Goal: Information Seeking & Learning: Learn about a topic

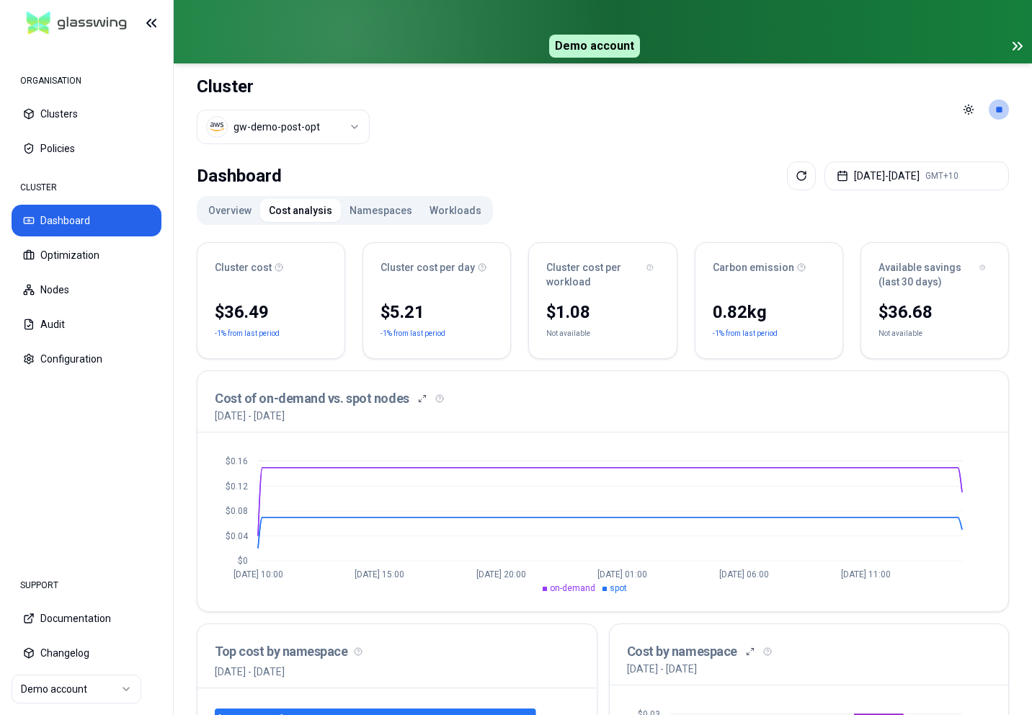
click at [240, 221] on button "Overview" at bounding box center [230, 210] width 61 height 23
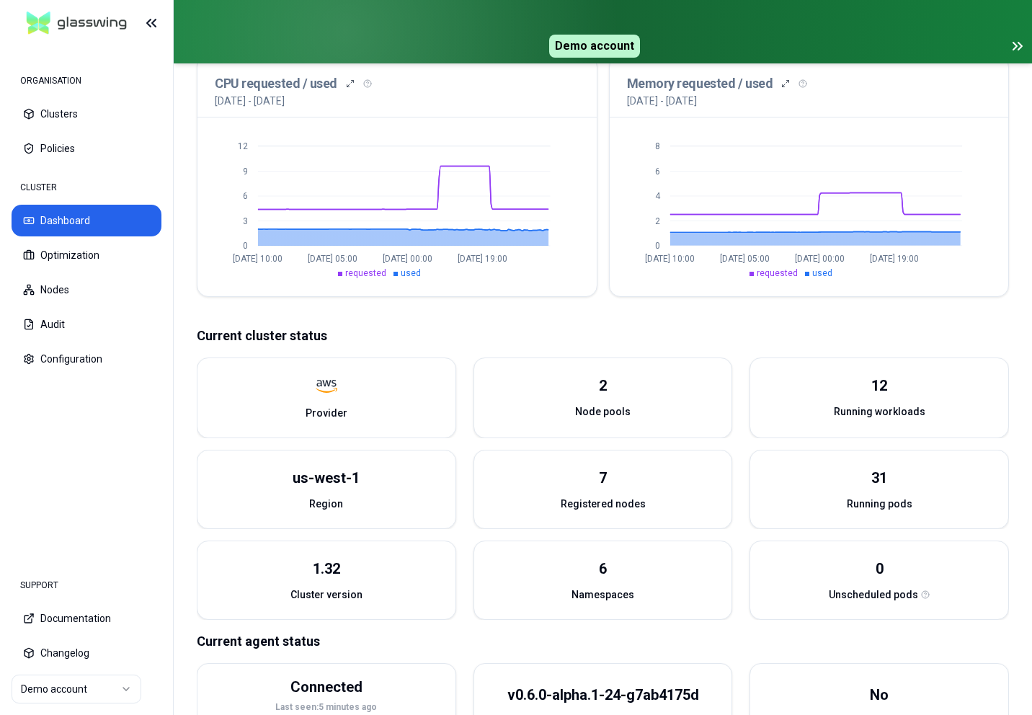
scroll to position [422, 0]
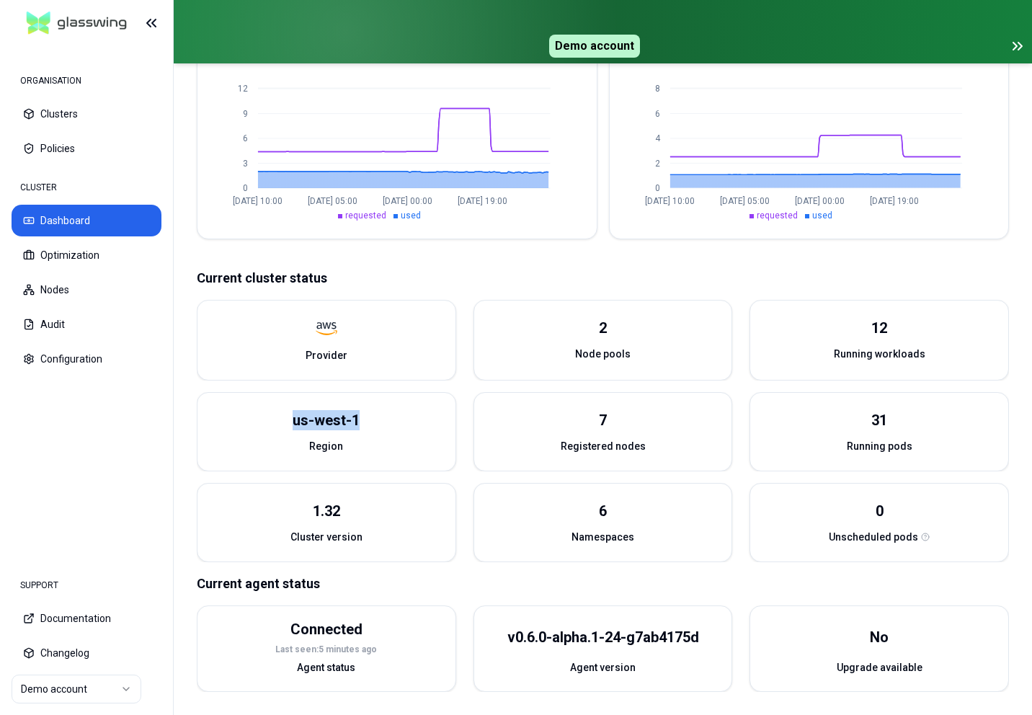
drag, startPoint x: 295, startPoint y: 419, endPoint x: 399, endPoint y: 419, distance: 104.5
click at [399, 419] on div "us-west-1" at bounding box center [327, 411] width 258 height 37
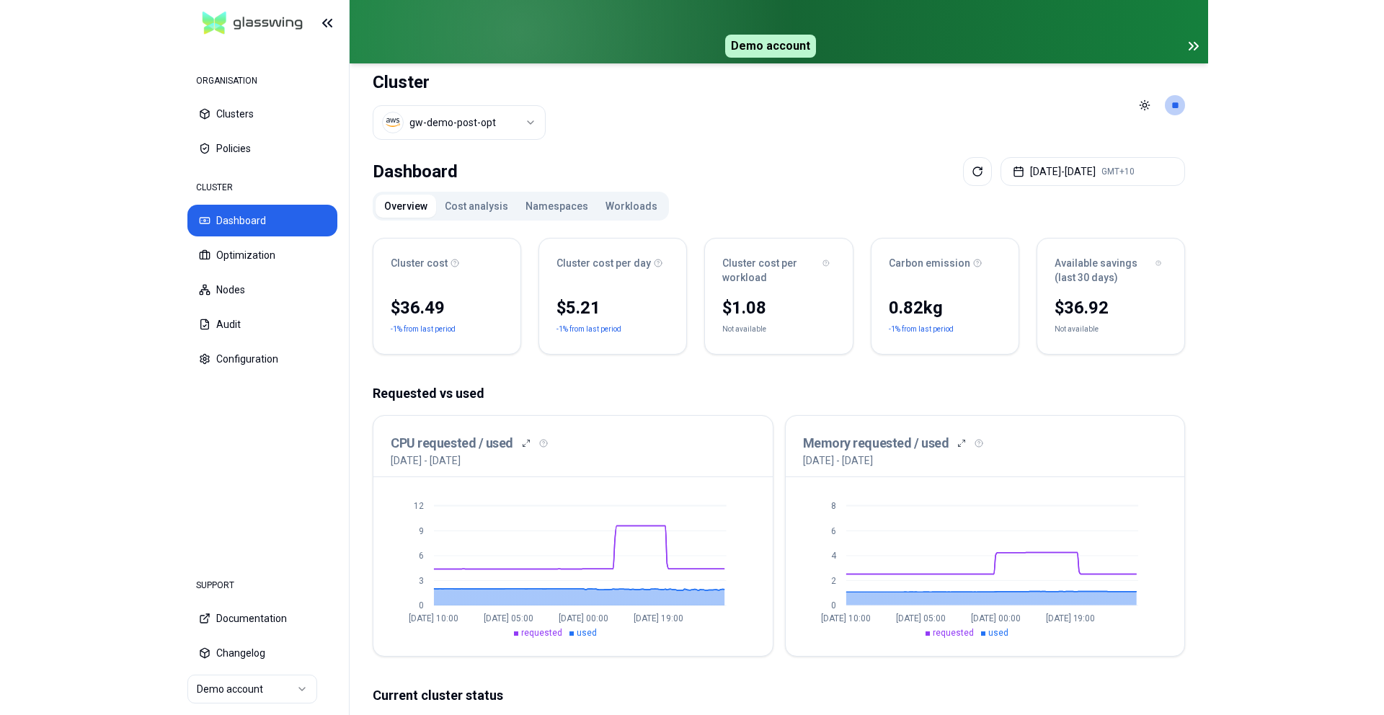
scroll to position [0, 0]
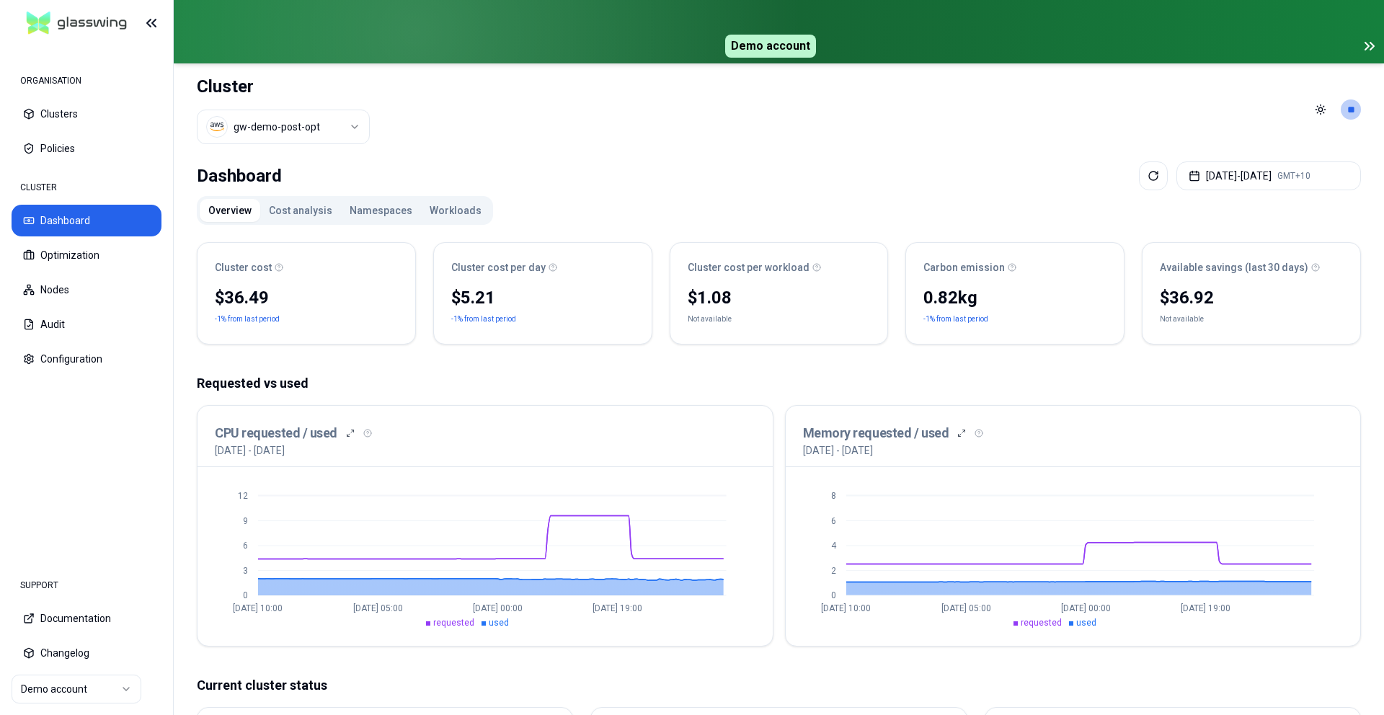
click at [321, 125] on html "ORGANISATION Clusters Policies CLUSTER Dashboard Optimization Nodes Audit Confi…" at bounding box center [692, 357] width 1384 height 715
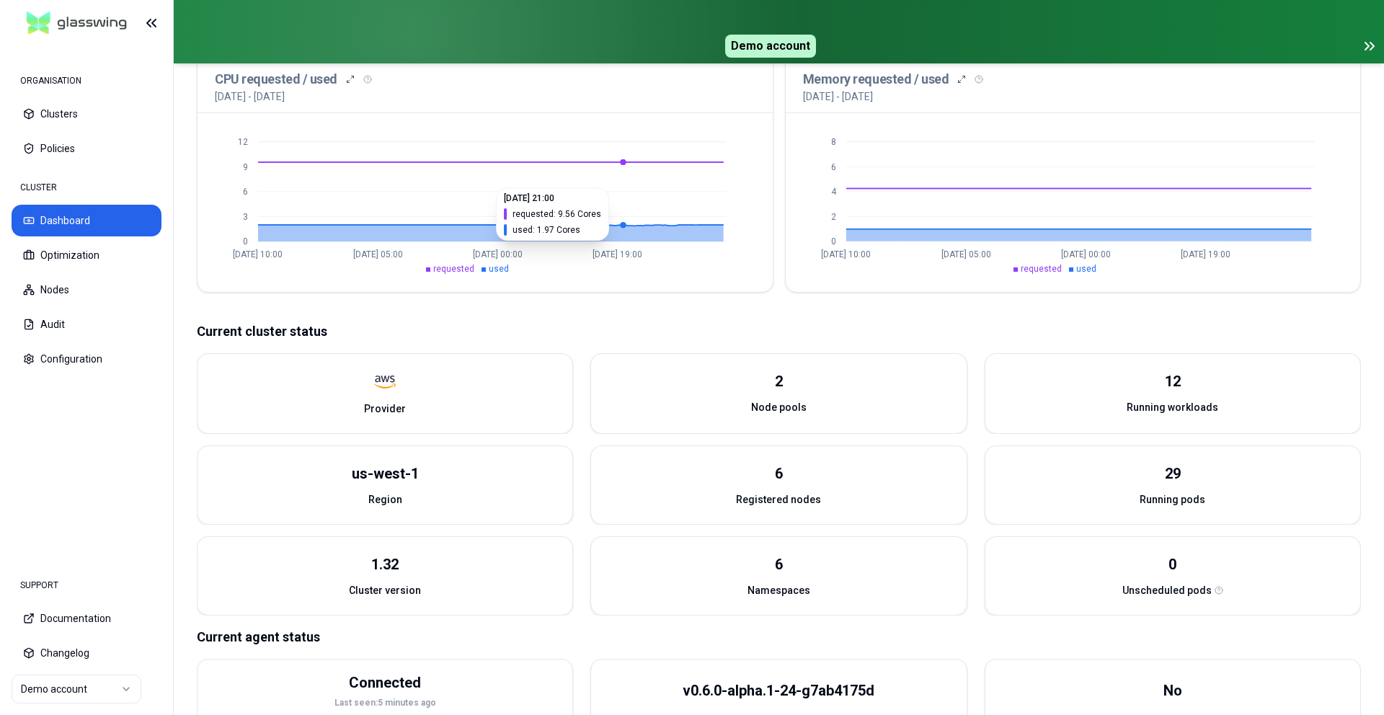
scroll to position [407, 0]
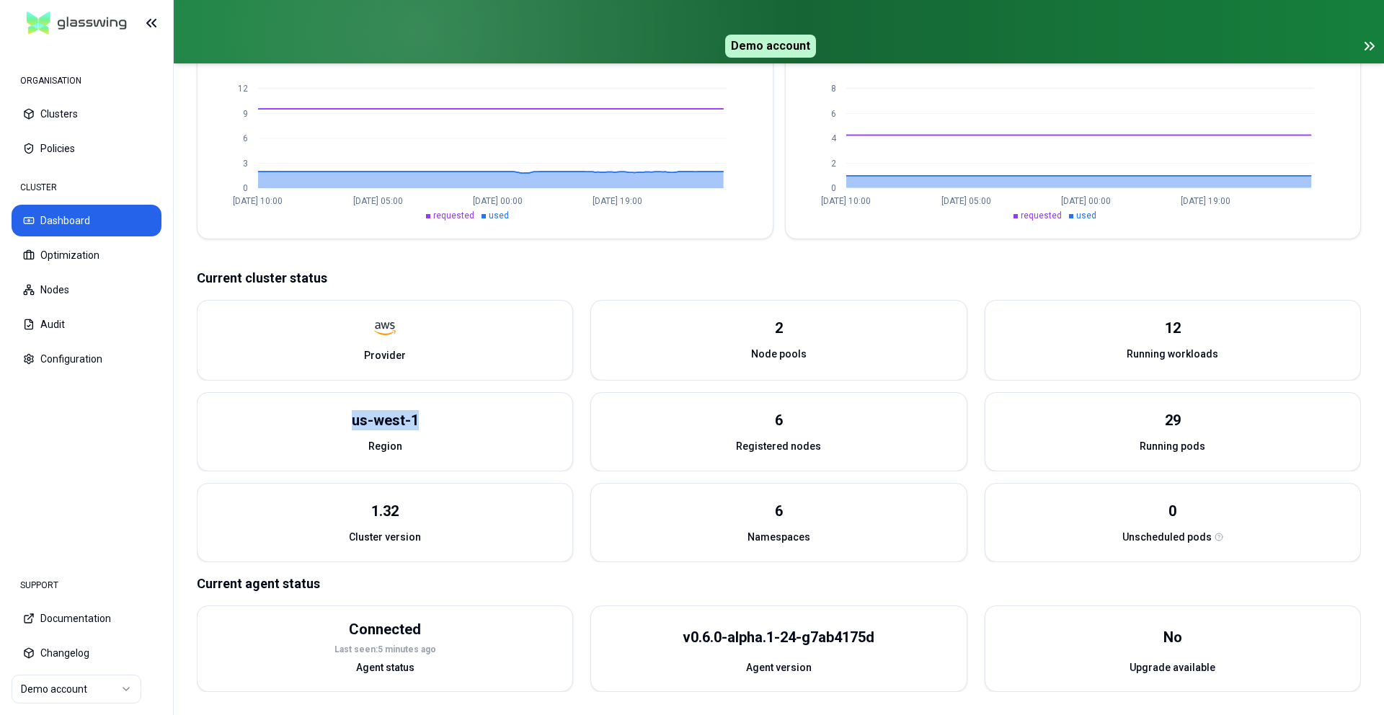
drag, startPoint x: 350, startPoint y: 419, endPoint x: 425, endPoint y: 422, distance: 75.0
click at [425, 422] on div "us-west-1" at bounding box center [385, 411] width 375 height 37
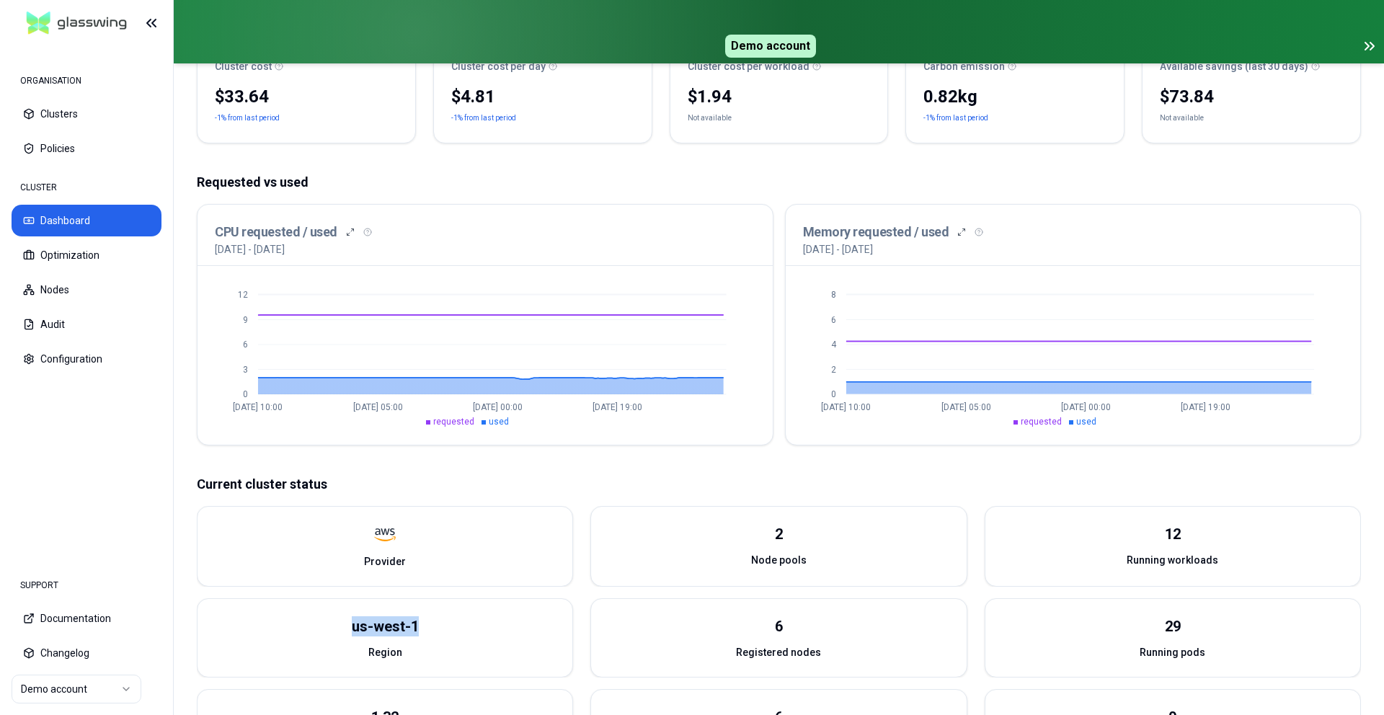
scroll to position [0, 0]
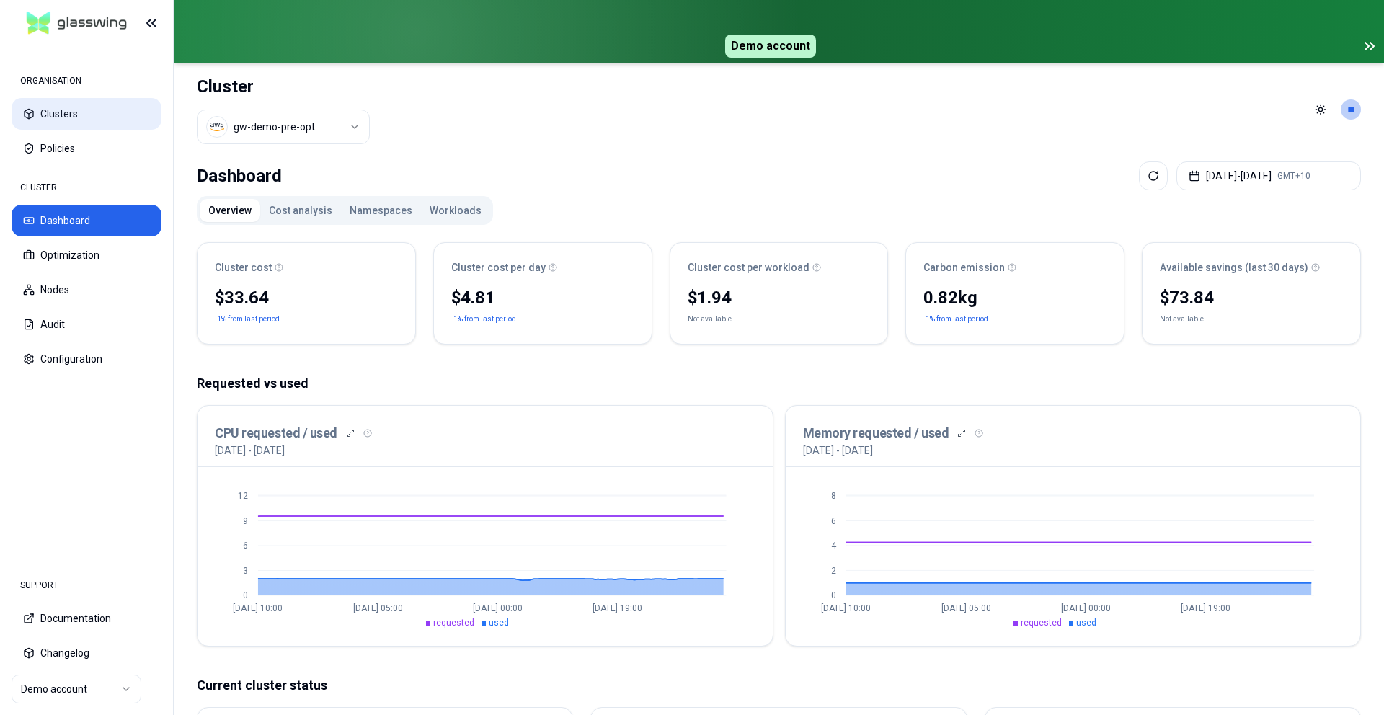
click at [47, 124] on button "Clusters" at bounding box center [87, 114] width 150 height 32
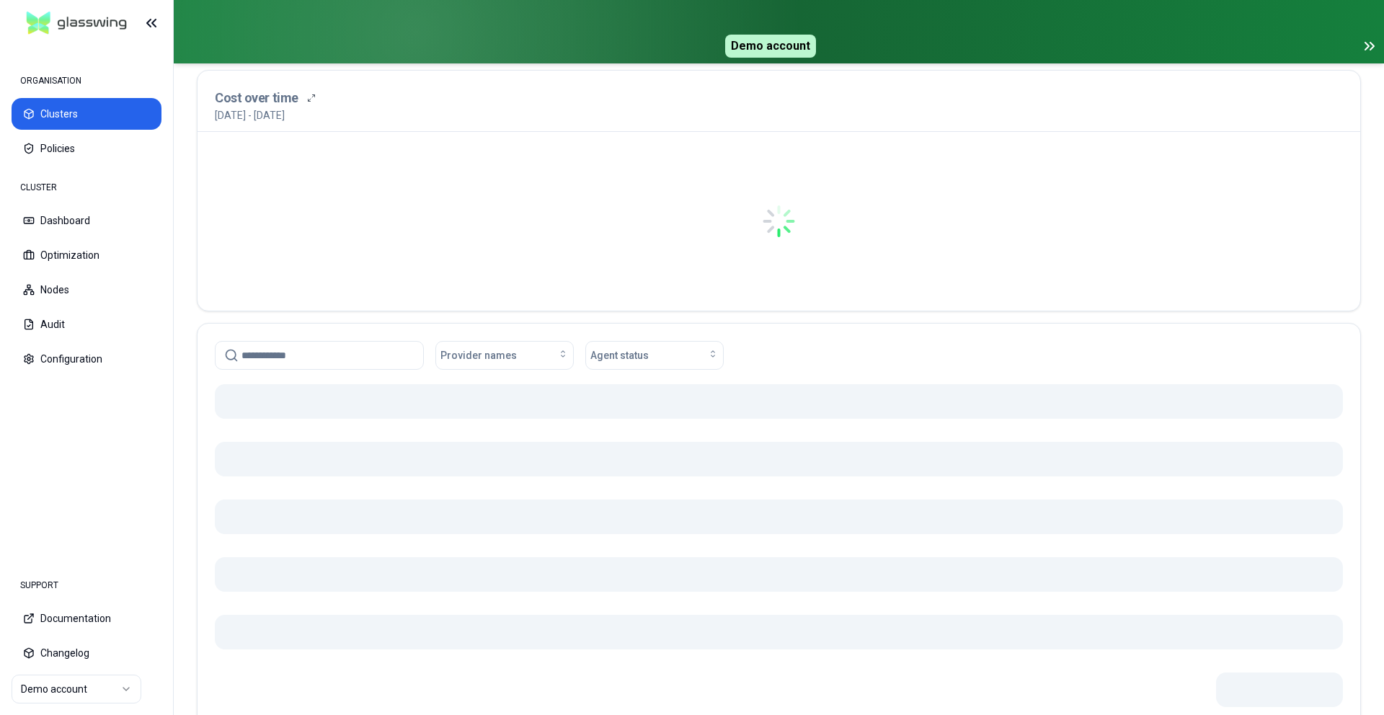
scroll to position [103, 0]
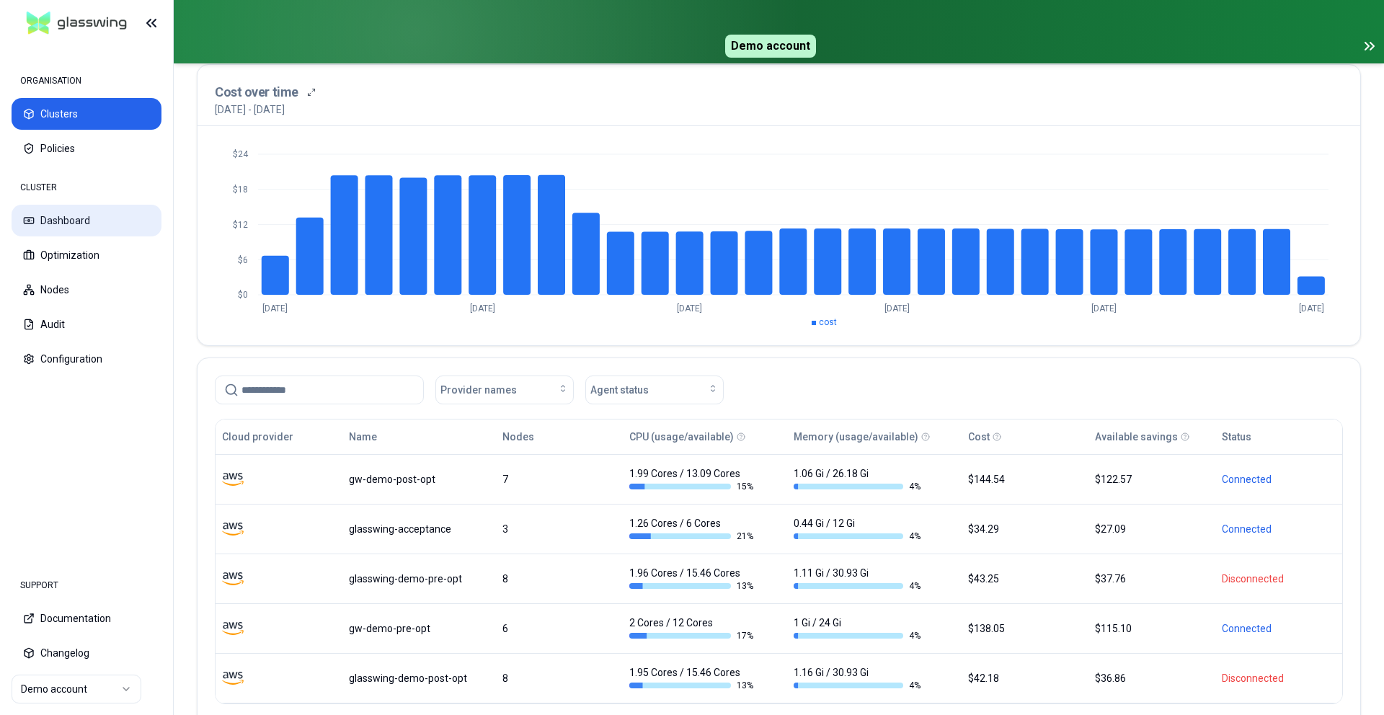
click at [66, 218] on button "Dashboard" at bounding box center [87, 221] width 150 height 32
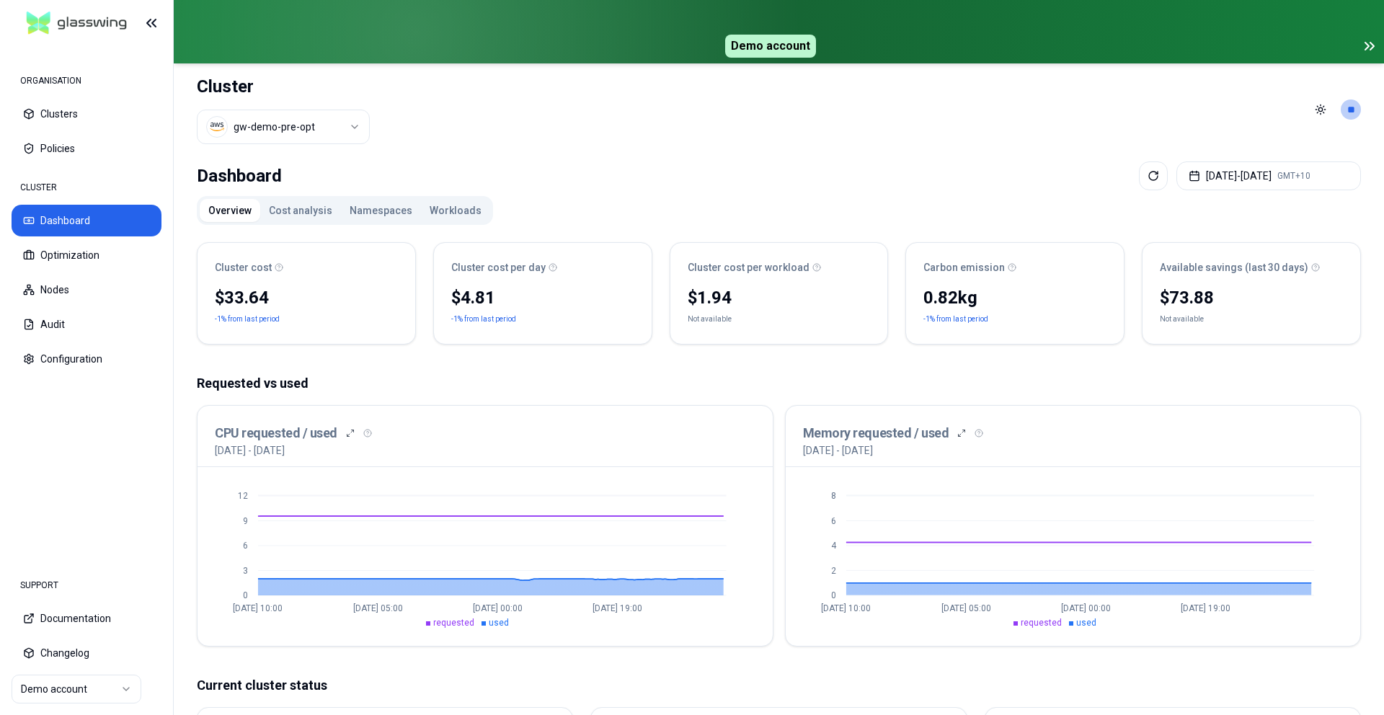
click at [279, 203] on button "Cost analysis" at bounding box center [300, 210] width 81 height 23
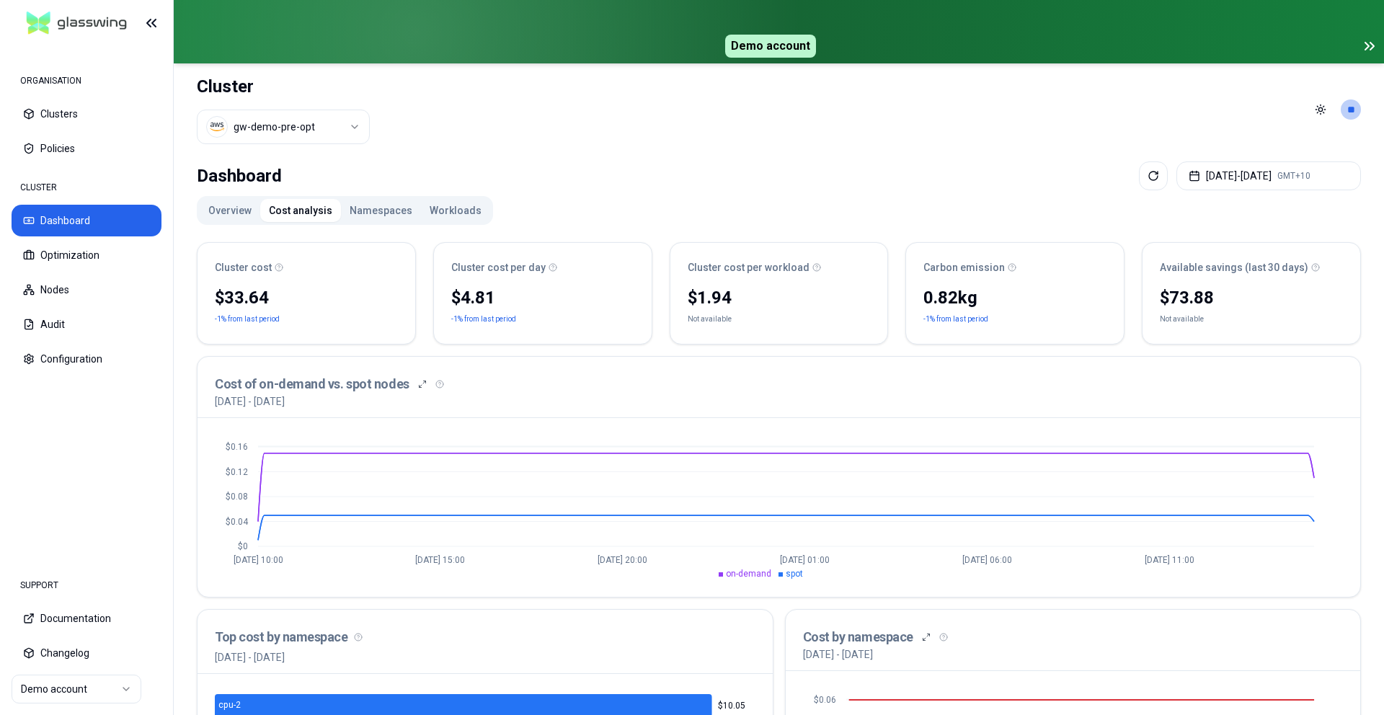
click at [214, 214] on button "Overview" at bounding box center [230, 210] width 61 height 23
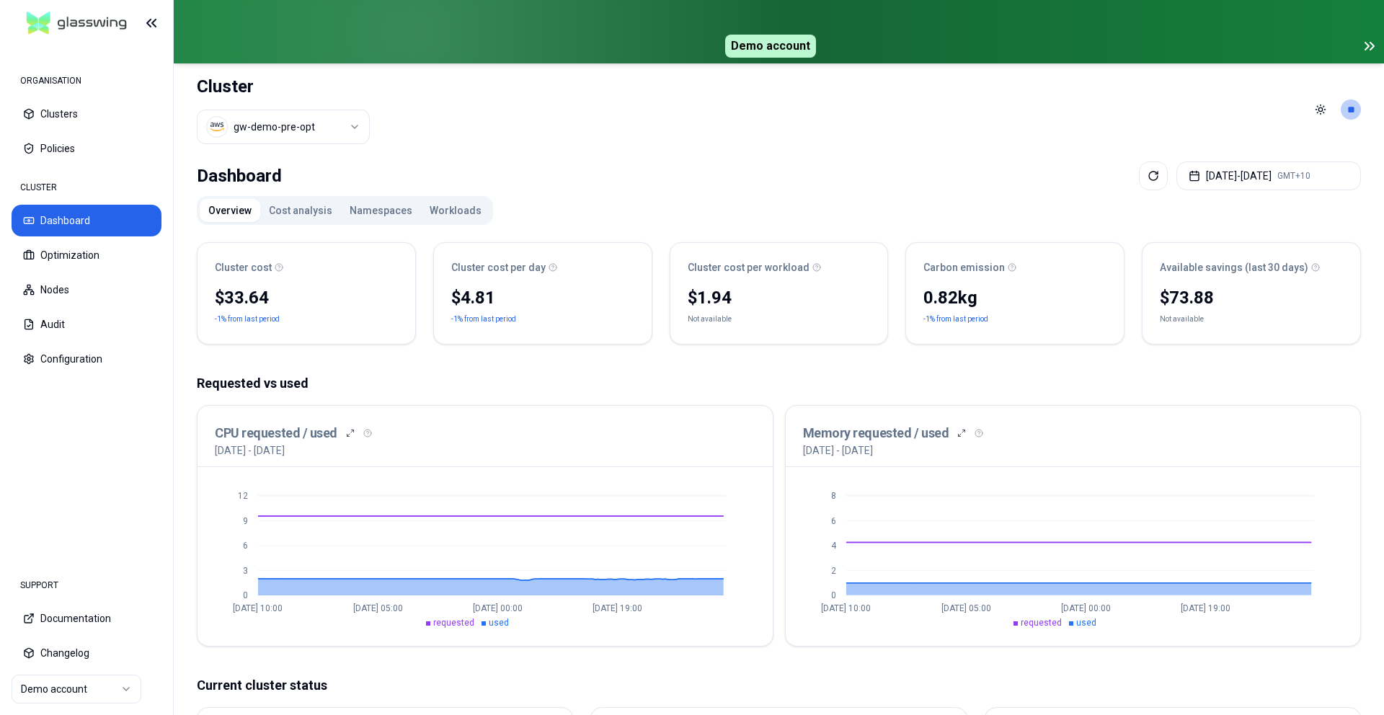
click at [431, 200] on button "Workloads" at bounding box center [455, 210] width 69 height 23
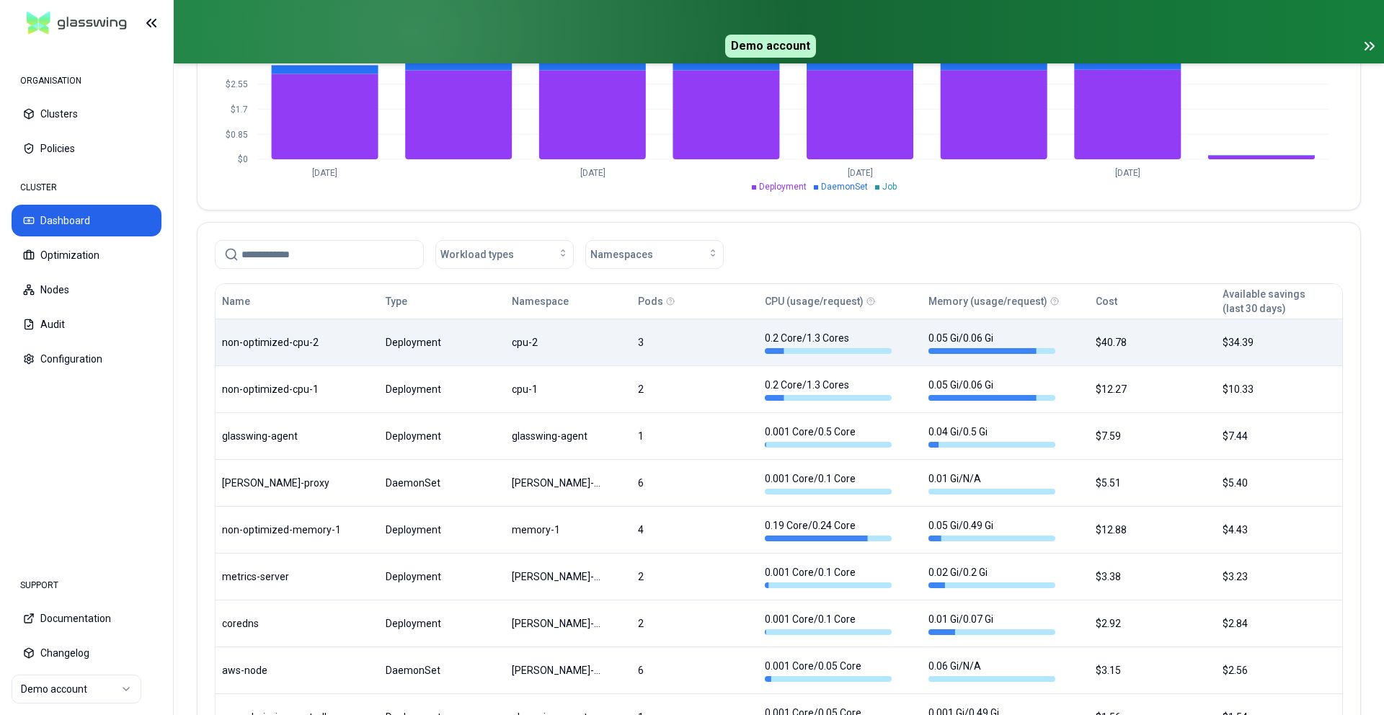
scroll to position [678, 0]
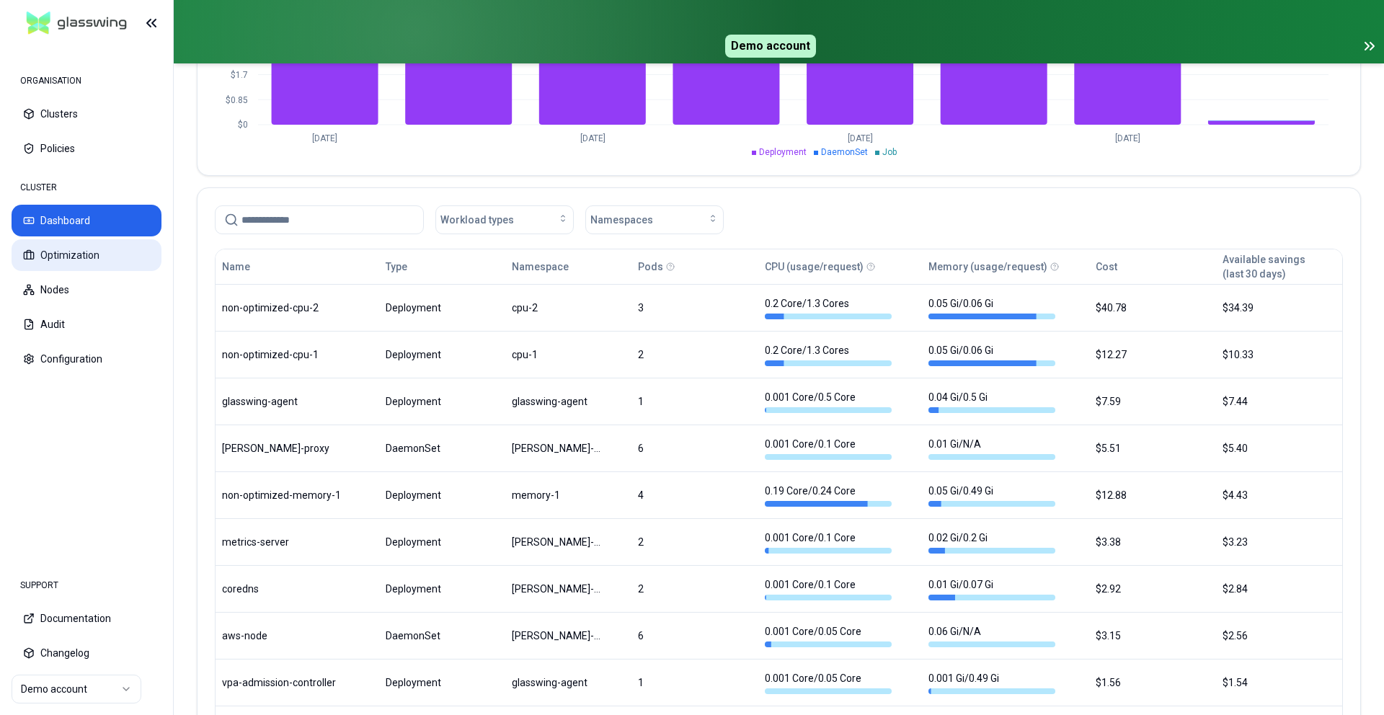
click at [51, 265] on button "Optimization" at bounding box center [87, 255] width 150 height 32
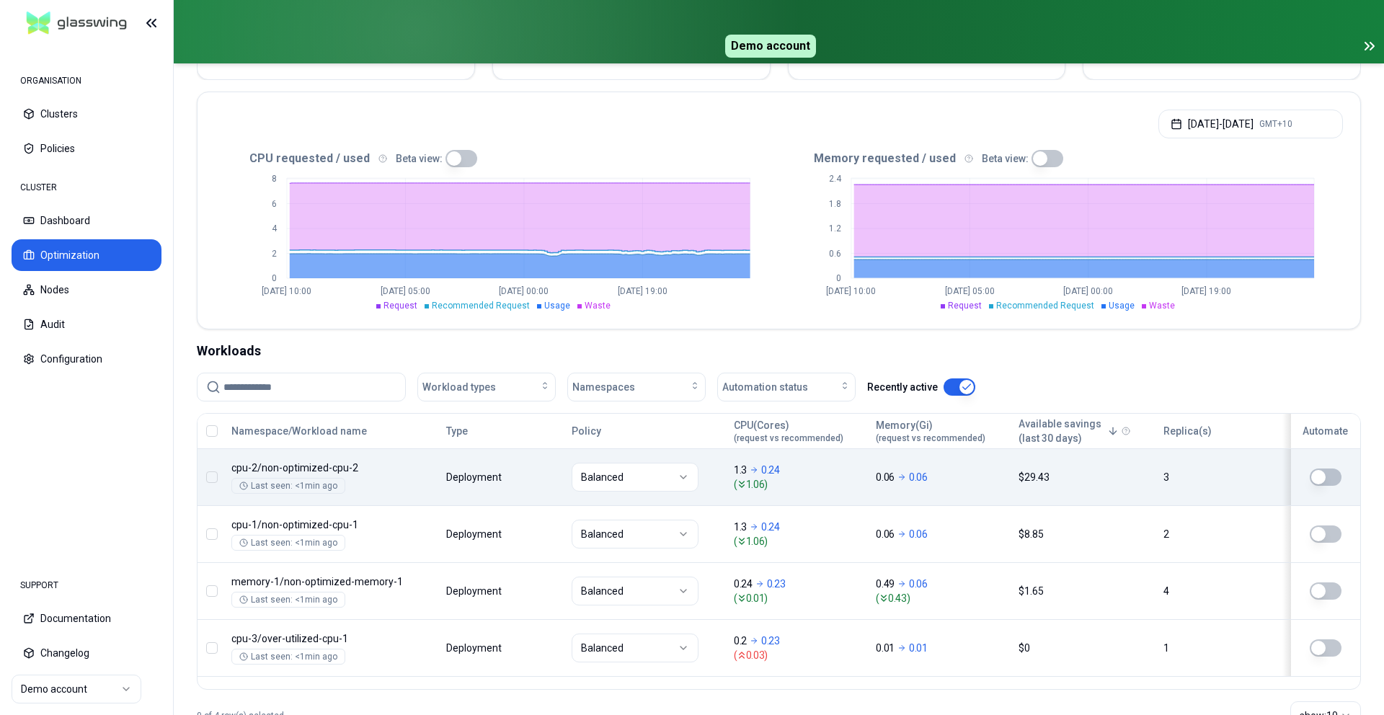
scroll to position [320, 0]
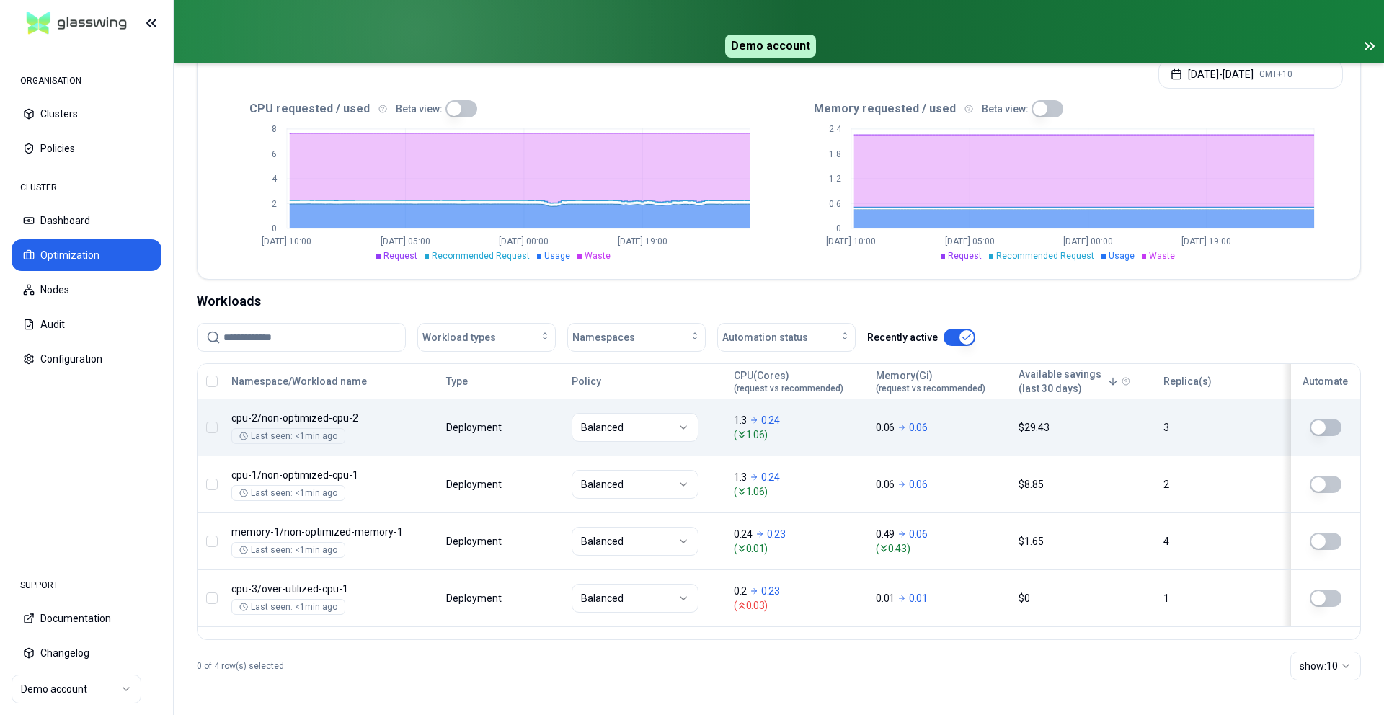
click at [912, 440] on body "ORGANISATION Clusters Policies CLUSTER Dashboard Optimization Nodes Audit Confi…" at bounding box center [692, 357] width 1384 height 715
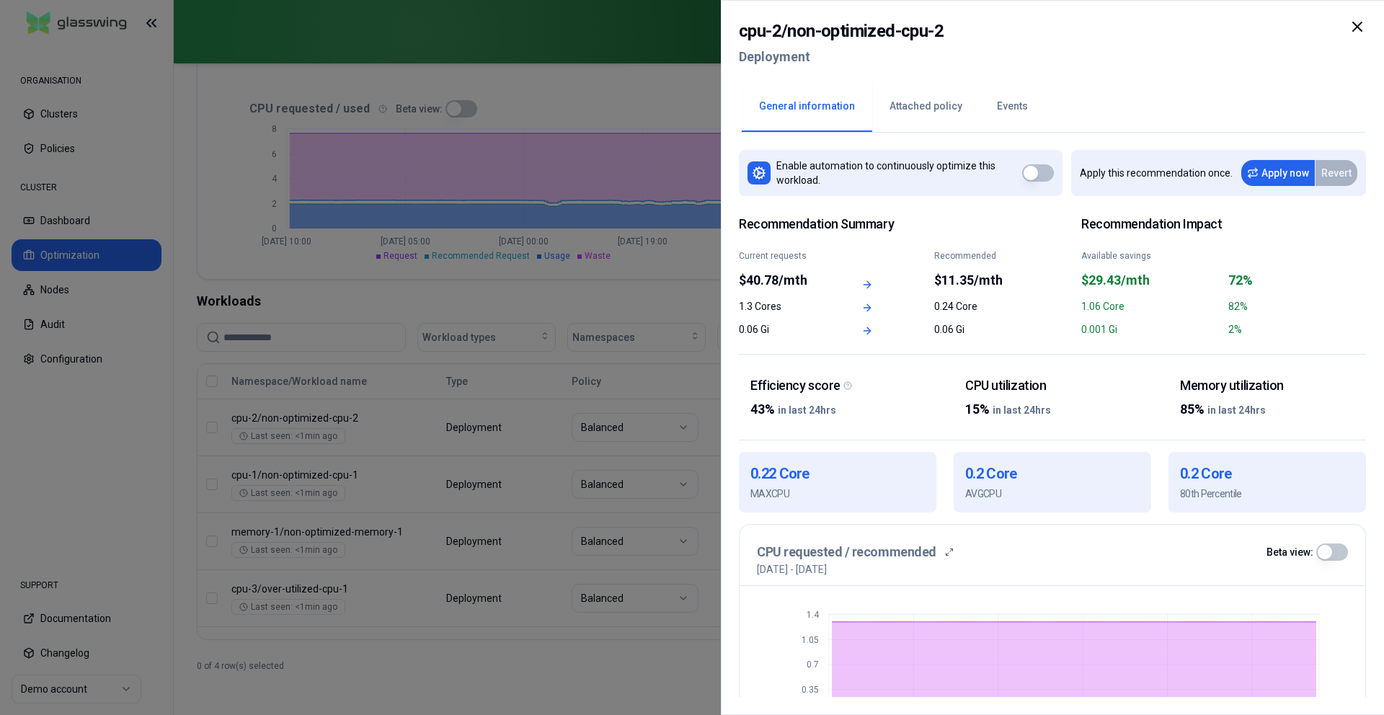
click at [449, 417] on div at bounding box center [692, 357] width 1384 height 715
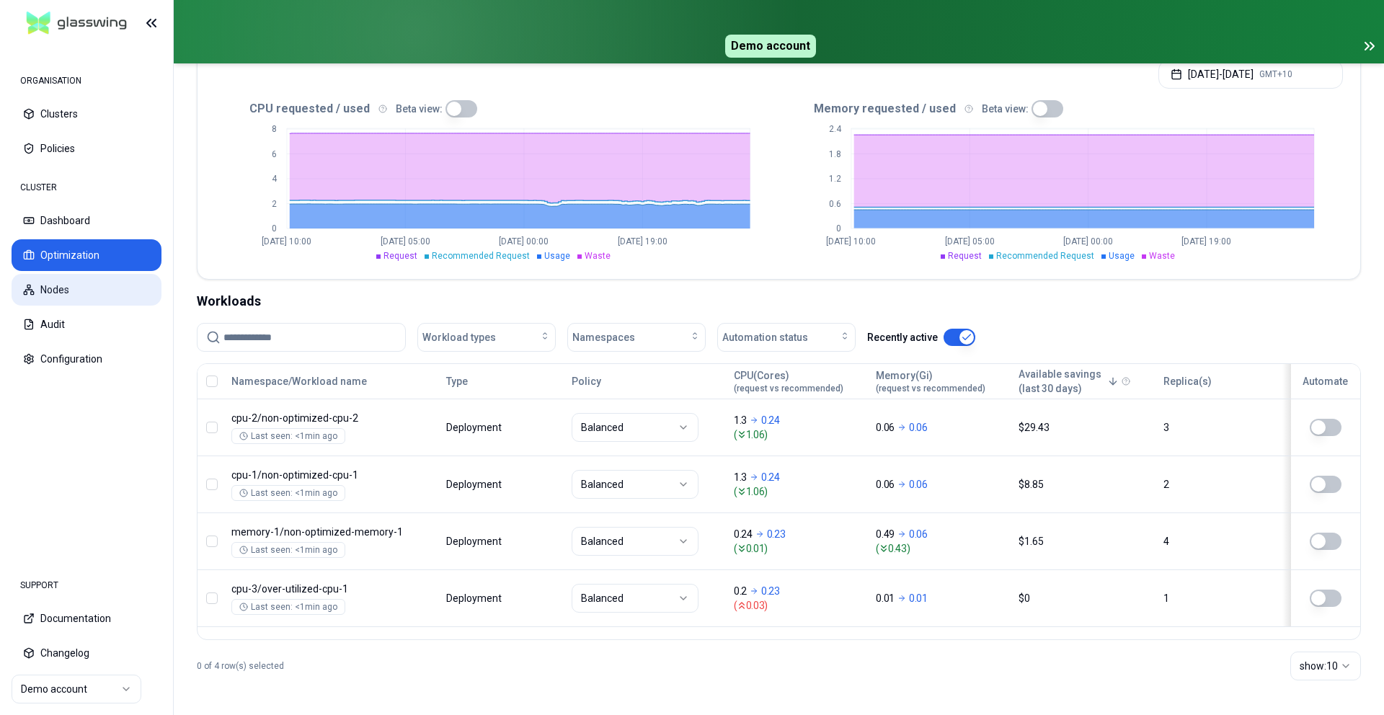
click at [48, 286] on button "Nodes" at bounding box center [87, 290] width 150 height 32
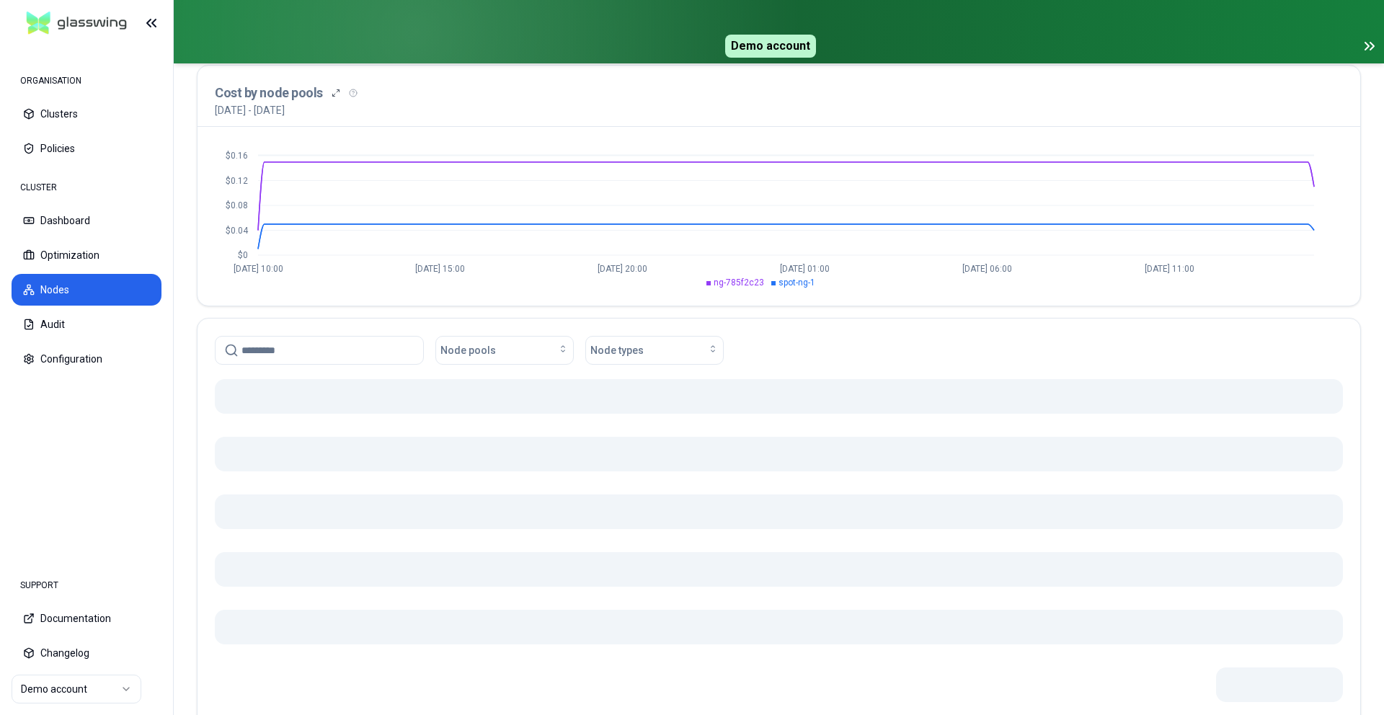
scroll to position [203, 0]
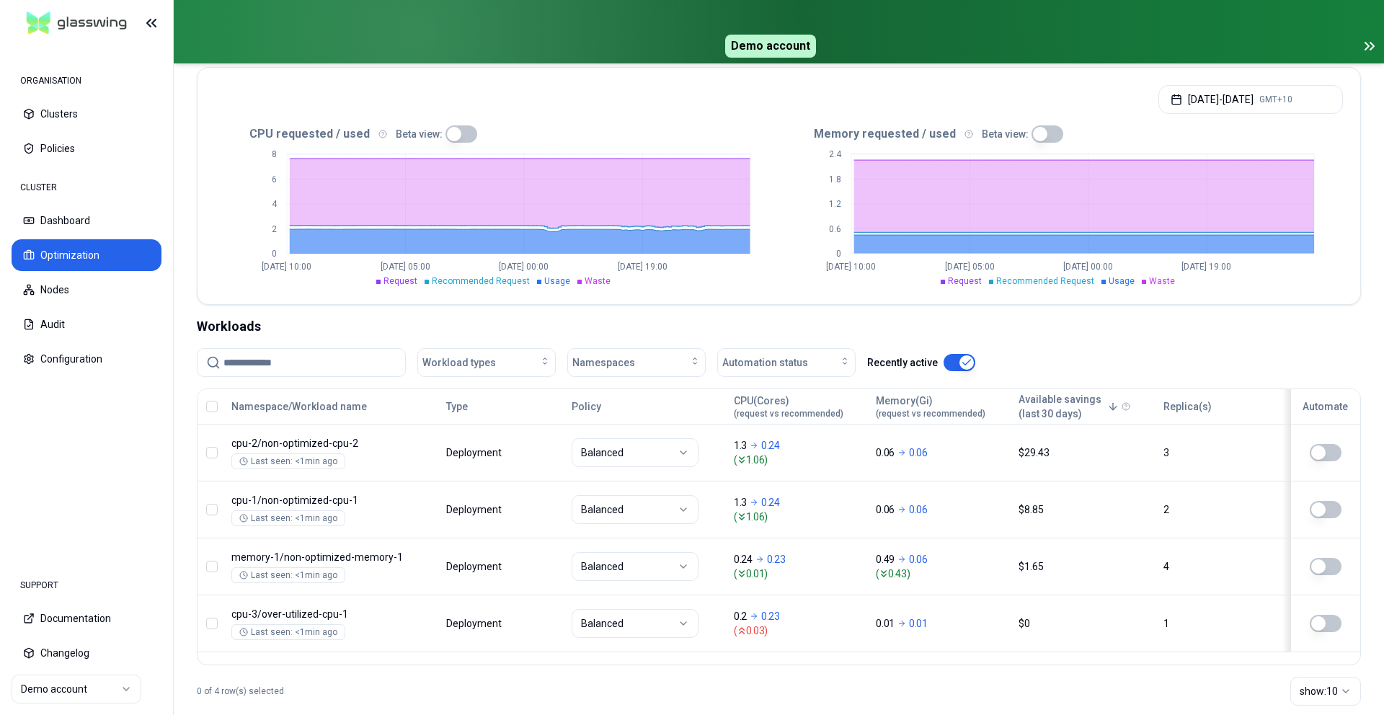
scroll to position [320, 0]
